Goal: Task Accomplishment & Management: Manage account settings

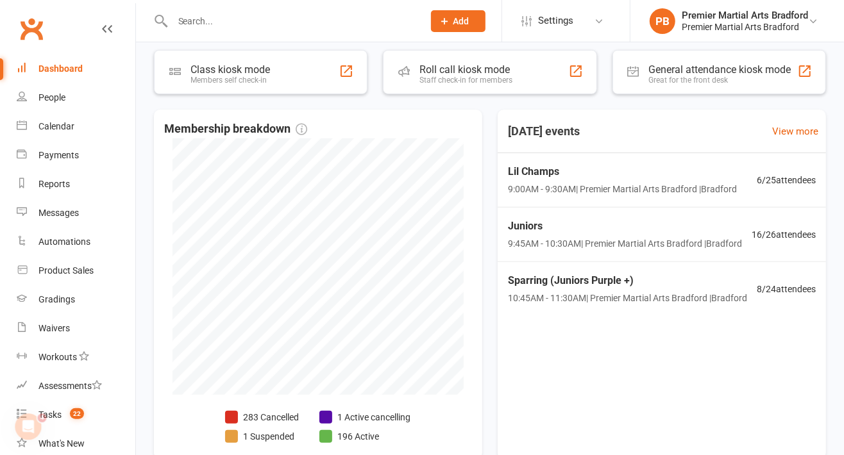
click at [682, 174] on span "Lil Champs" at bounding box center [622, 172] width 229 height 17
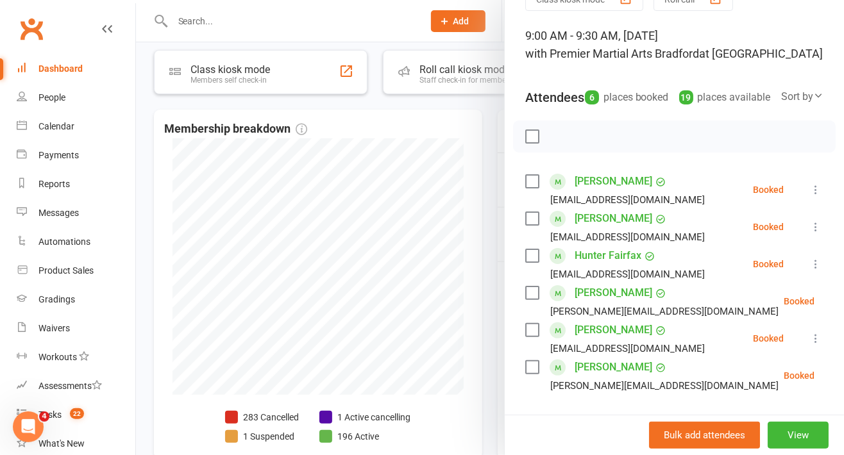
scroll to position [76, 0]
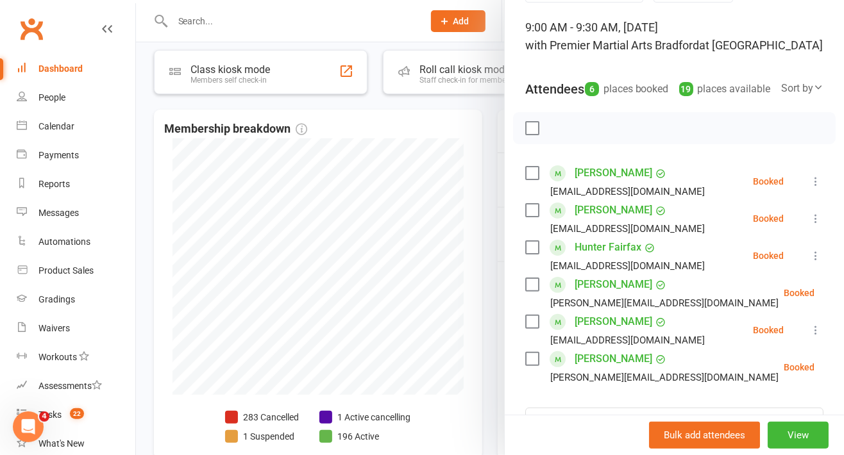
click at [532, 180] on label at bounding box center [531, 173] width 13 height 13
click at [528, 180] on label at bounding box center [531, 173] width 13 height 13
click at [532, 181] on div "Zeak Avraham elishapervaz777@Gmail.com" at bounding box center [617, 181] width 185 height 37
click at [529, 180] on label at bounding box center [531, 173] width 13 height 13
click at [530, 180] on label at bounding box center [531, 173] width 13 height 13
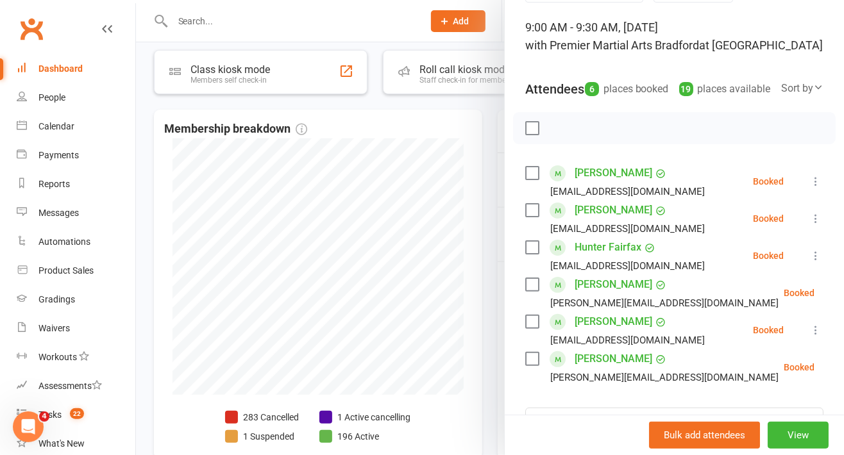
click at [531, 217] on label at bounding box center [531, 210] width 13 height 13
click at [532, 217] on label at bounding box center [531, 210] width 13 height 13
click at [526, 254] on label at bounding box center [531, 247] width 13 height 13
click at [528, 254] on label at bounding box center [531, 247] width 13 height 13
click at [525, 291] on label at bounding box center [531, 284] width 13 height 13
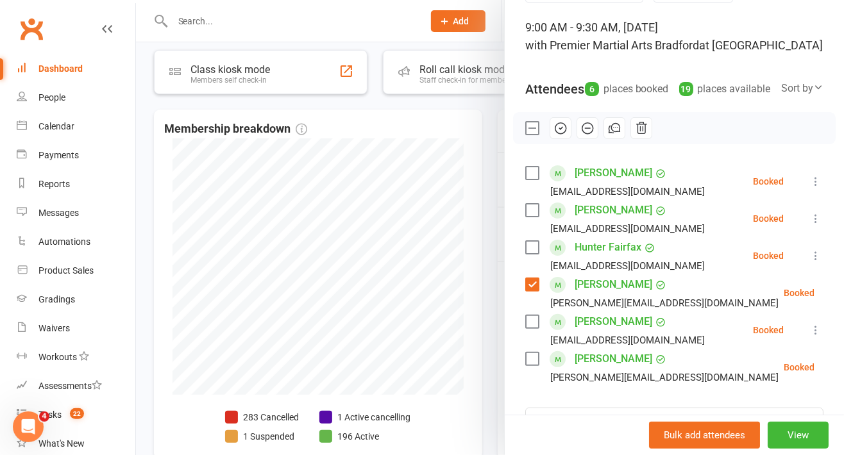
click at [527, 291] on label at bounding box center [531, 284] width 13 height 13
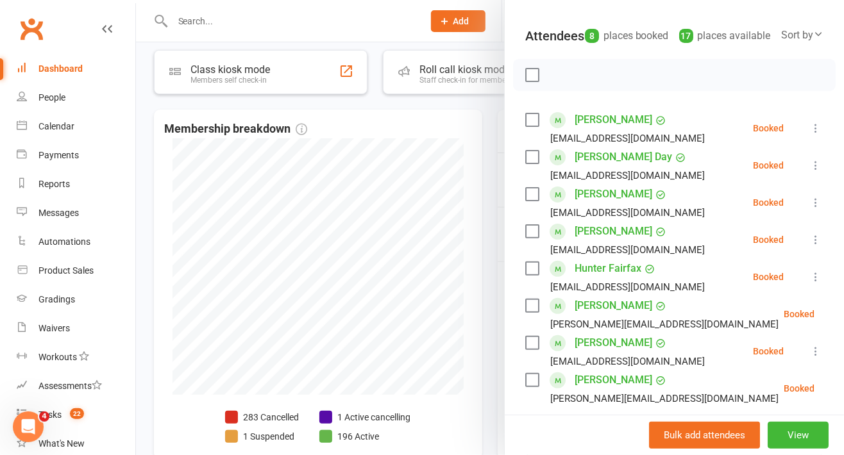
scroll to position [158, 0]
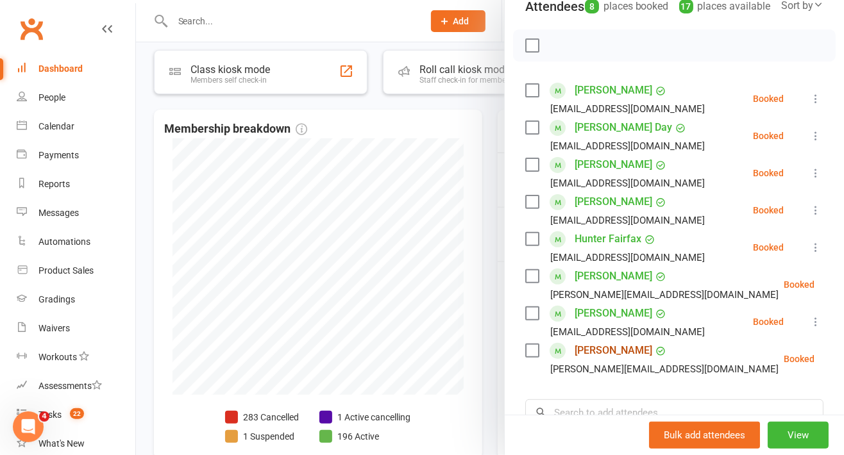
click at [578, 356] on link "Luke Smith" at bounding box center [614, 351] width 78 height 21
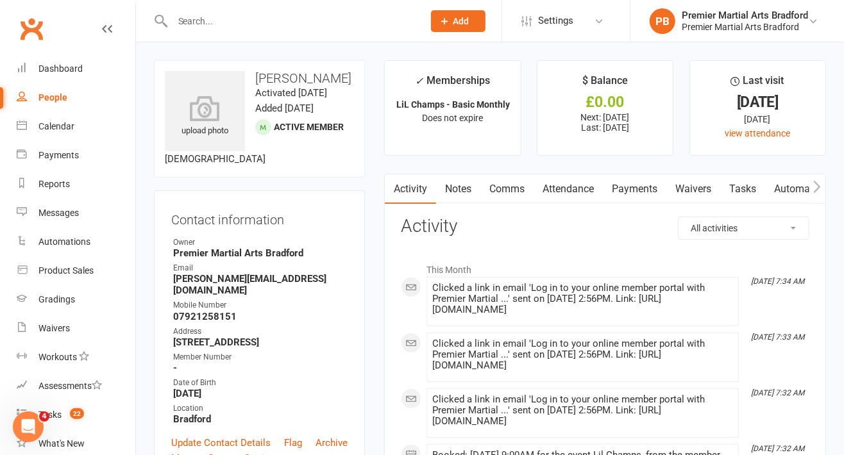
click at [56, 67] on div "Dashboard" at bounding box center [60, 68] width 44 height 10
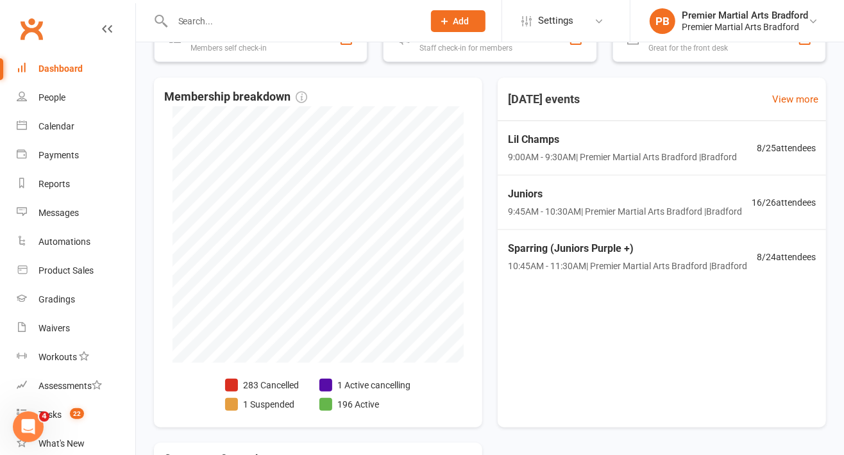
scroll to position [267, 0]
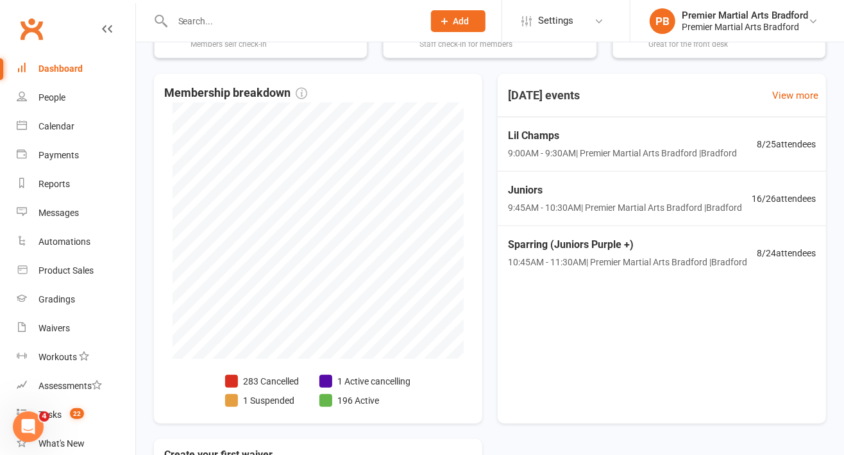
click at [559, 154] on span "9:00AM - 9:30AM | Premier Martial Arts Bradford | Bradford" at bounding box center [622, 153] width 229 height 14
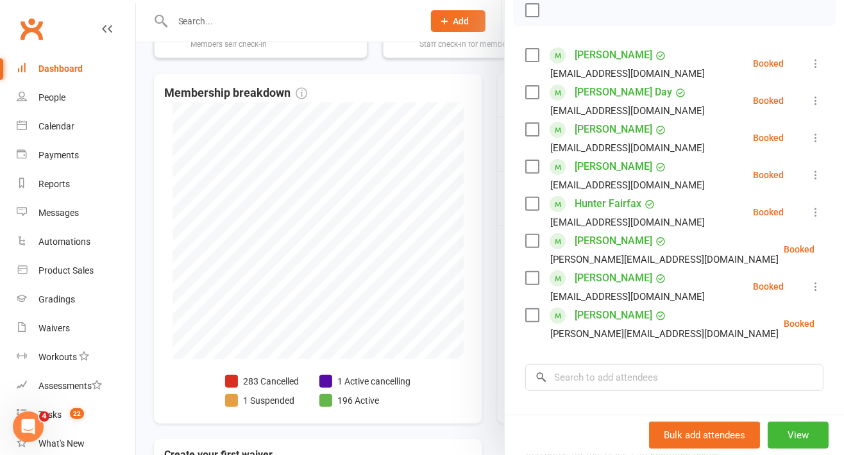
scroll to position [199, 0]
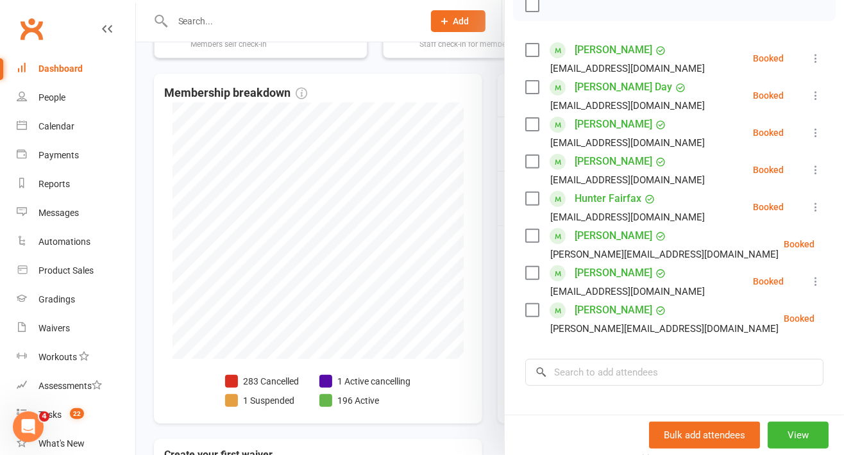
click at [526, 317] on label at bounding box center [531, 310] width 13 height 13
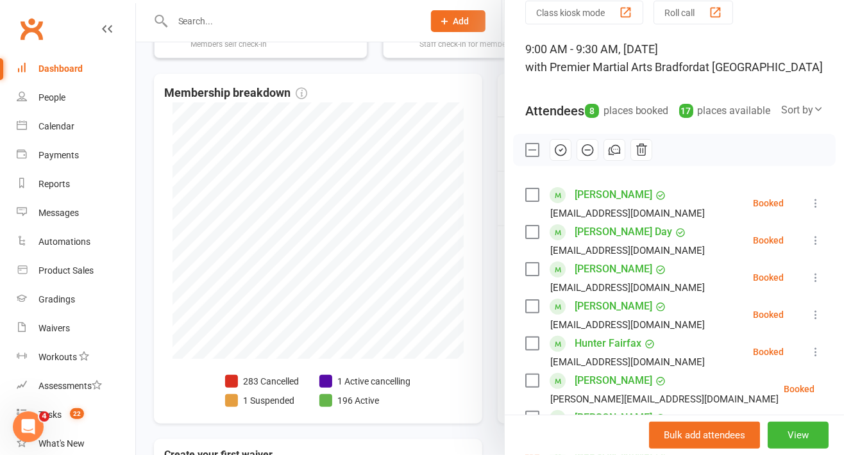
scroll to position [0, 0]
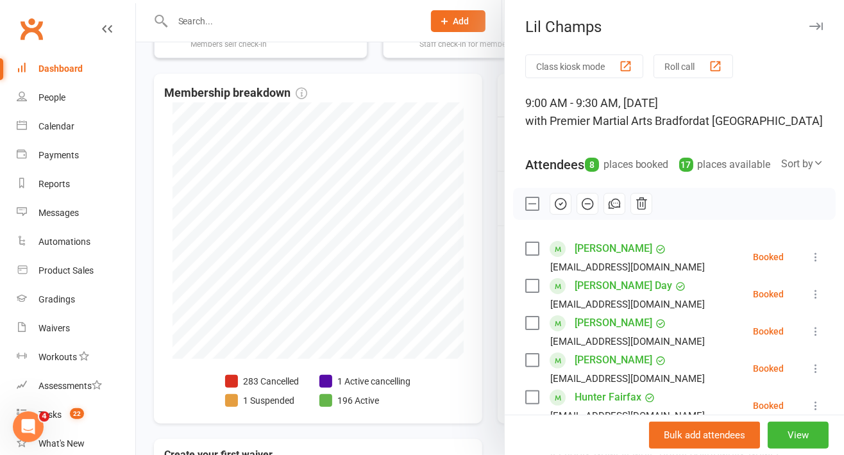
click at [809, 23] on icon "button" at bounding box center [815, 26] width 13 height 8
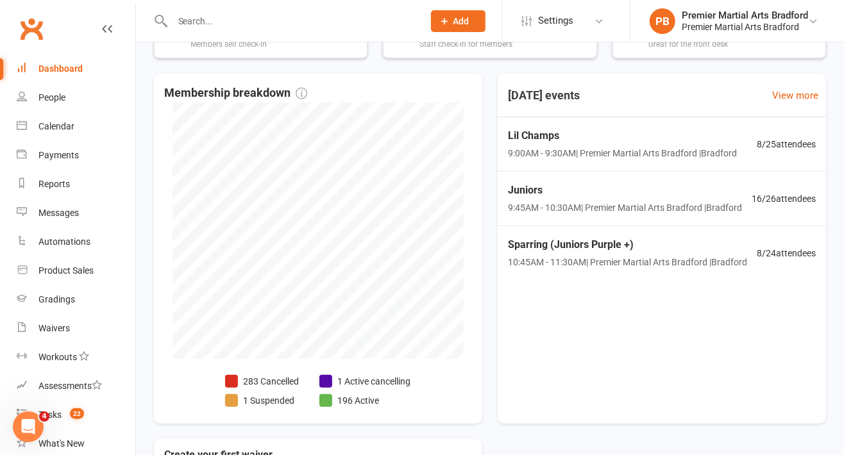
click at [553, 207] on span "9:45AM - 10:30AM | Premier Martial Arts Bradford | Bradford" at bounding box center [625, 208] width 234 height 14
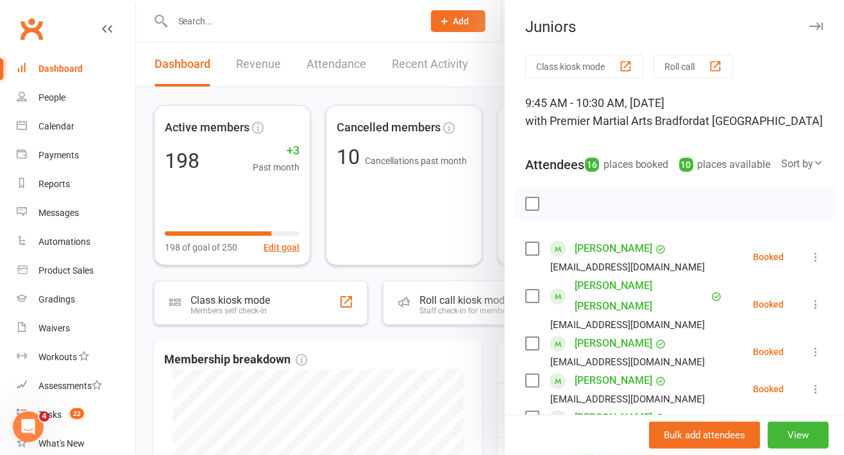
click at [808, 21] on button "button" at bounding box center [815, 26] width 15 height 15
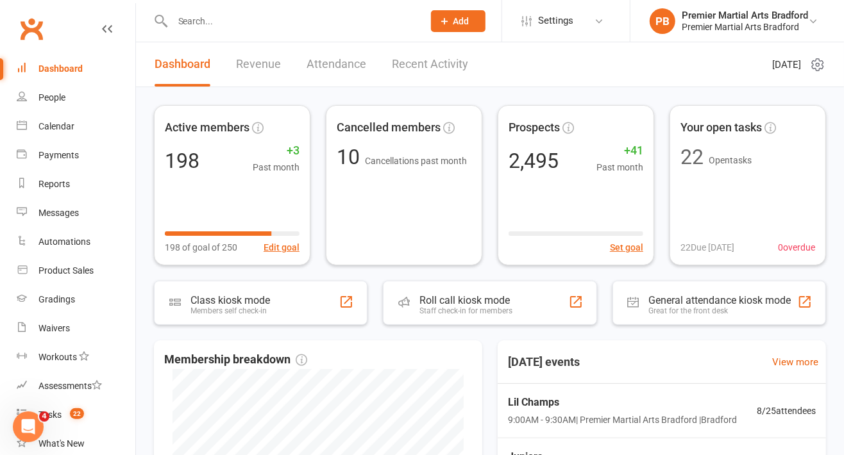
click at [578, 418] on span "9:00AM - 9:30AM | Premier Martial Arts Bradford | Bradford" at bounding box center [622, 420] width 229 height 14
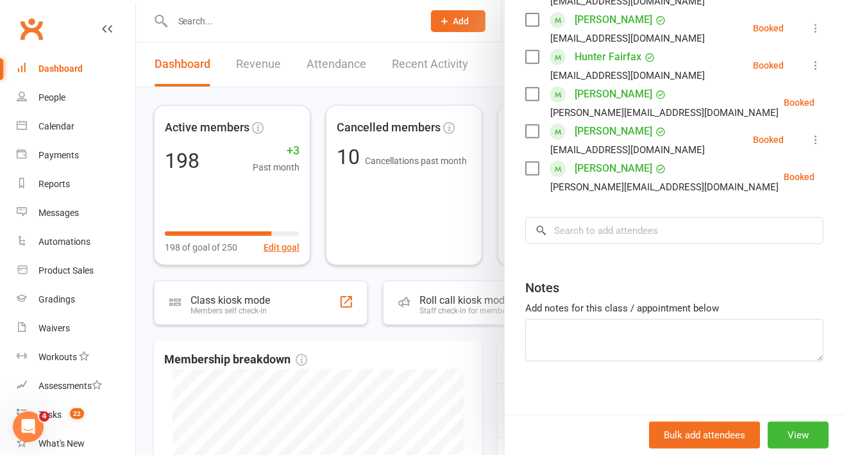
scroll to position [341, 0]
click at [525, 175] on label at bounding box center [531, 168] width 13 height 13
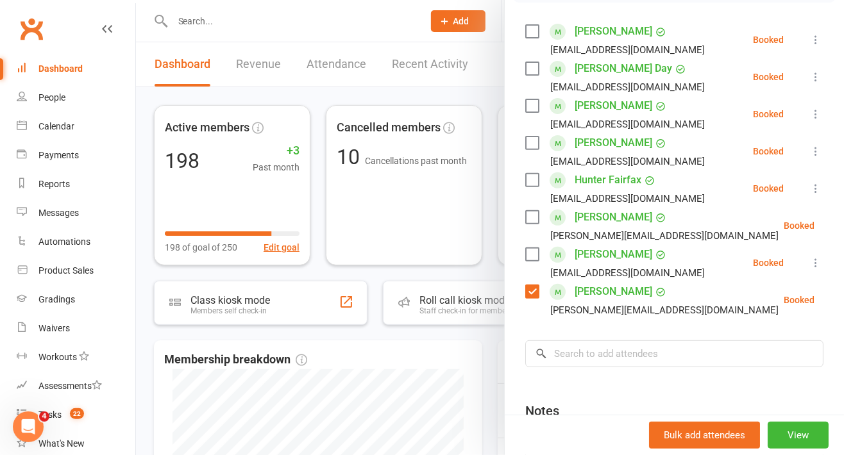
scroll to position [208, 0]
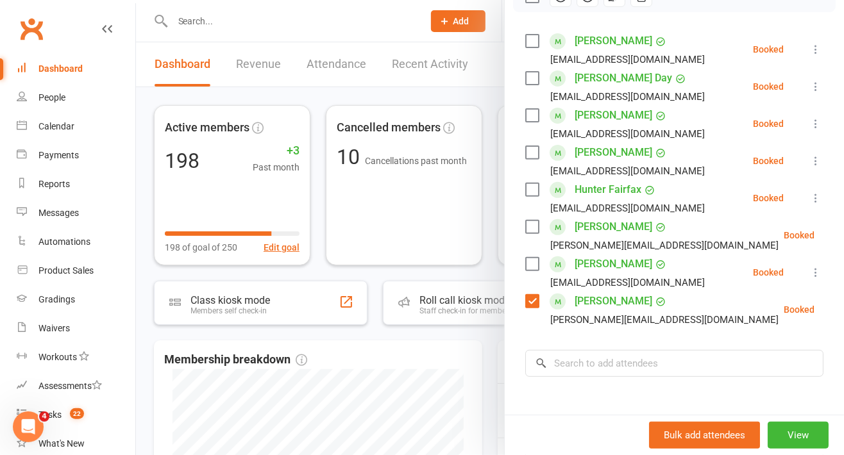
click at [531, 233] on label at bounding box center [531, 227] width 13 height 13
click at [527, 85] on label at bounding box center [531, 78] width 13 height 13
click at [525, 122] on label at bounding box center [531, 115] width 13 height 13
click at [525, 159] on label at bounding box center [531, 152] width 13 height 13
click at [525, 196] on label at bounding box center [531, 189] width 13 height 13
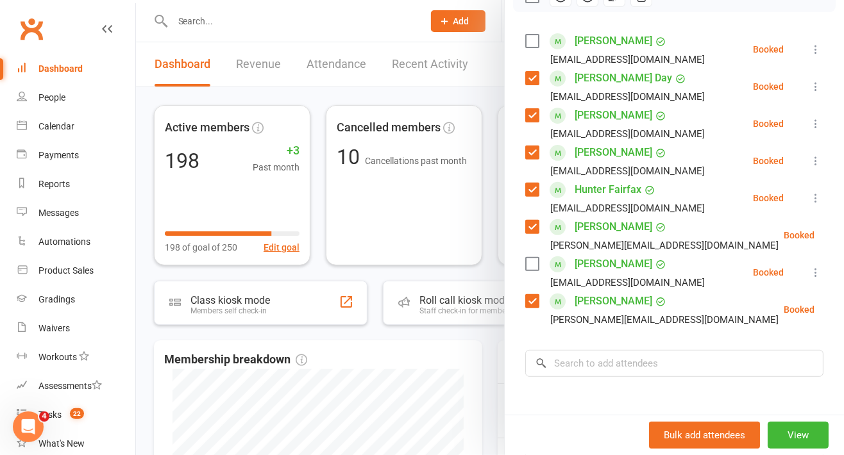
click at [527, 271] on label at bounding box center [531, 264] width 13 height 13
click at [526, 47] on label at bounding box center [531, 41] width 13 height 13
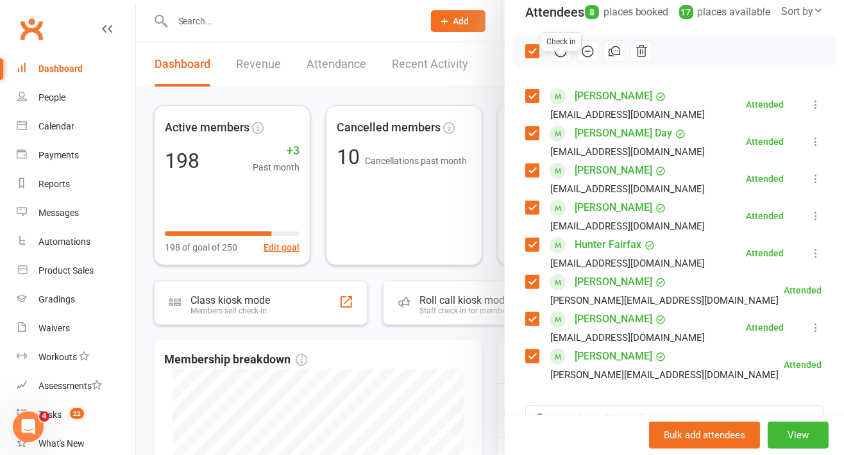
scroll to position [81, 0]
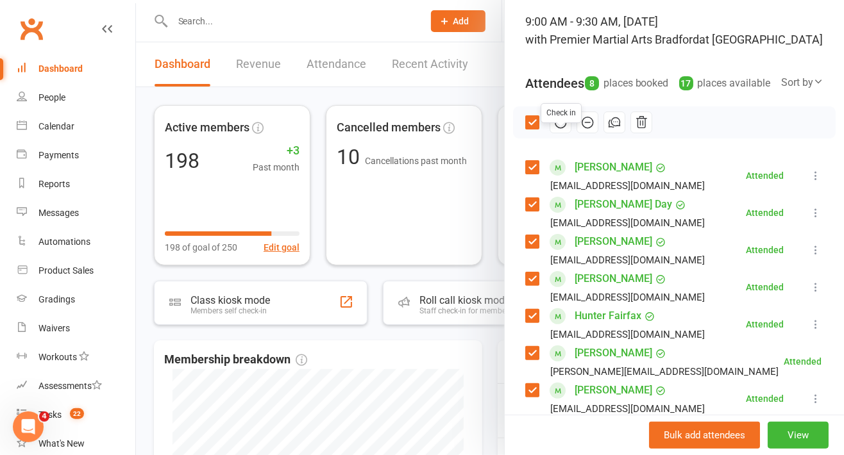
click at [527, 129] on label at bounding box center [531, 122] width 13 height 13
